Goal: Navigation & Orientation: Understand site structure

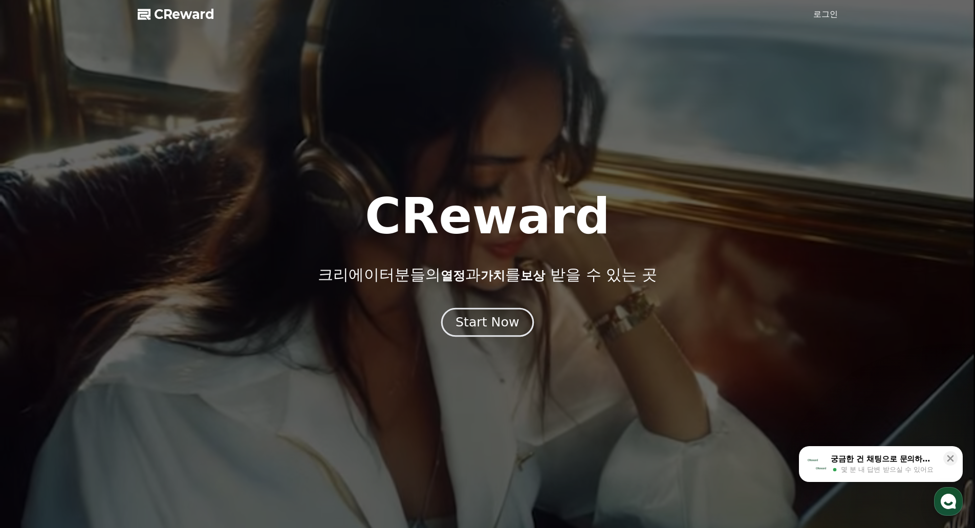
click at [485, 322] on div "Start Now" at bounding box center [487, 322] width 63 height 17
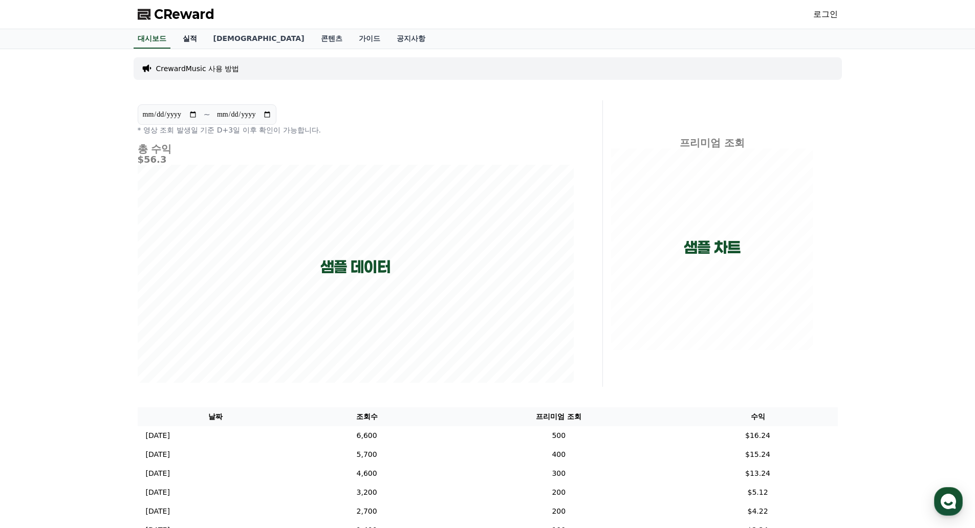
click at [188, 34] on link "실적" at bounding box center [190, 38] width 31 height 19
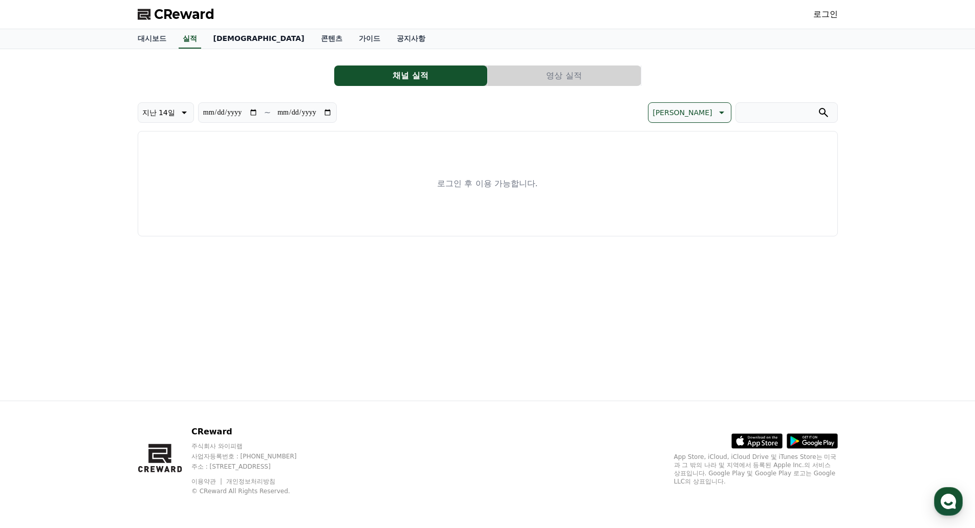
click at [220, 38] on link "[DEMOGRAPHIC_DATA]" at bounding box center [259, 38] width 108 height 19
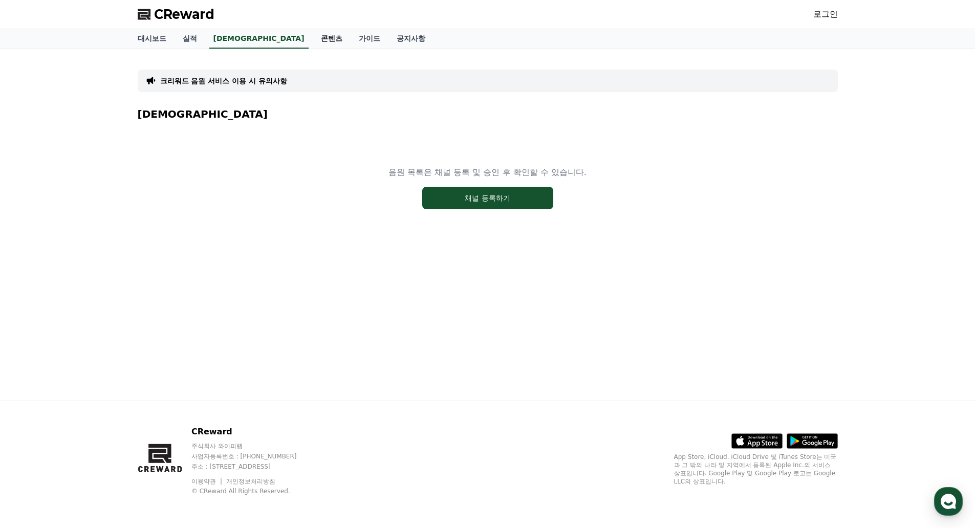
click at [313, 44] on link "콘텐츠" at bounding box center [332, 38] width 38 height 19
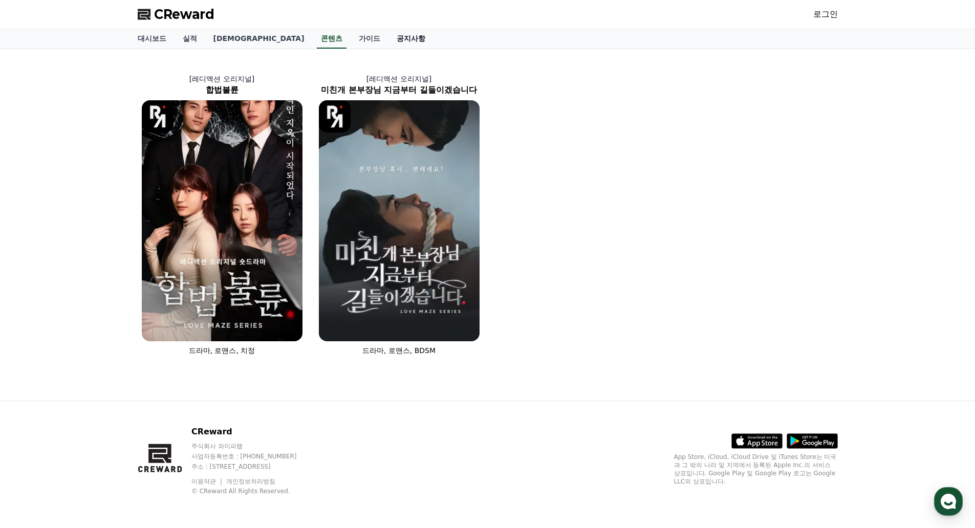
click at [389, 34] on link "공지사항" at bounding box center [411, 38] width 45 height 19
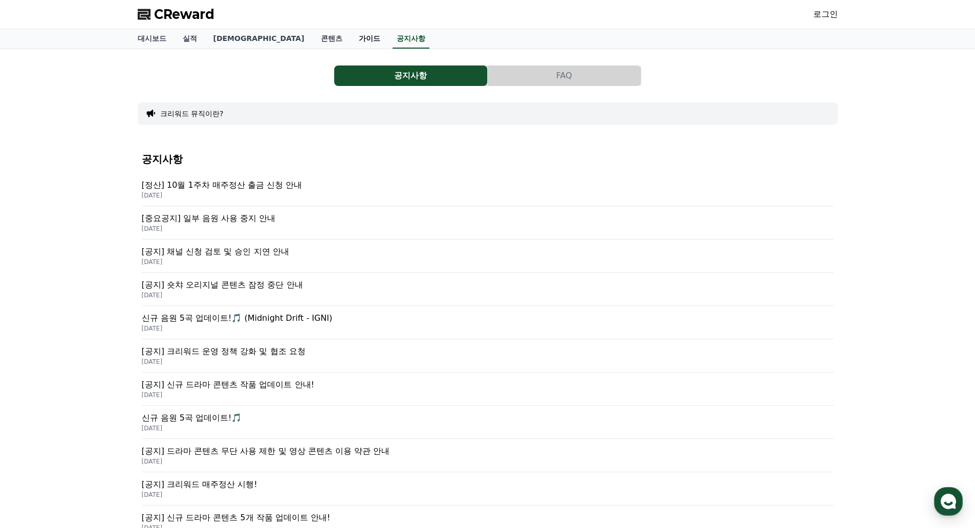
click at [351, 39] on link "가이드" at bounding box center [370, 38] width 38 height 19
